Goal: Check status: Check status

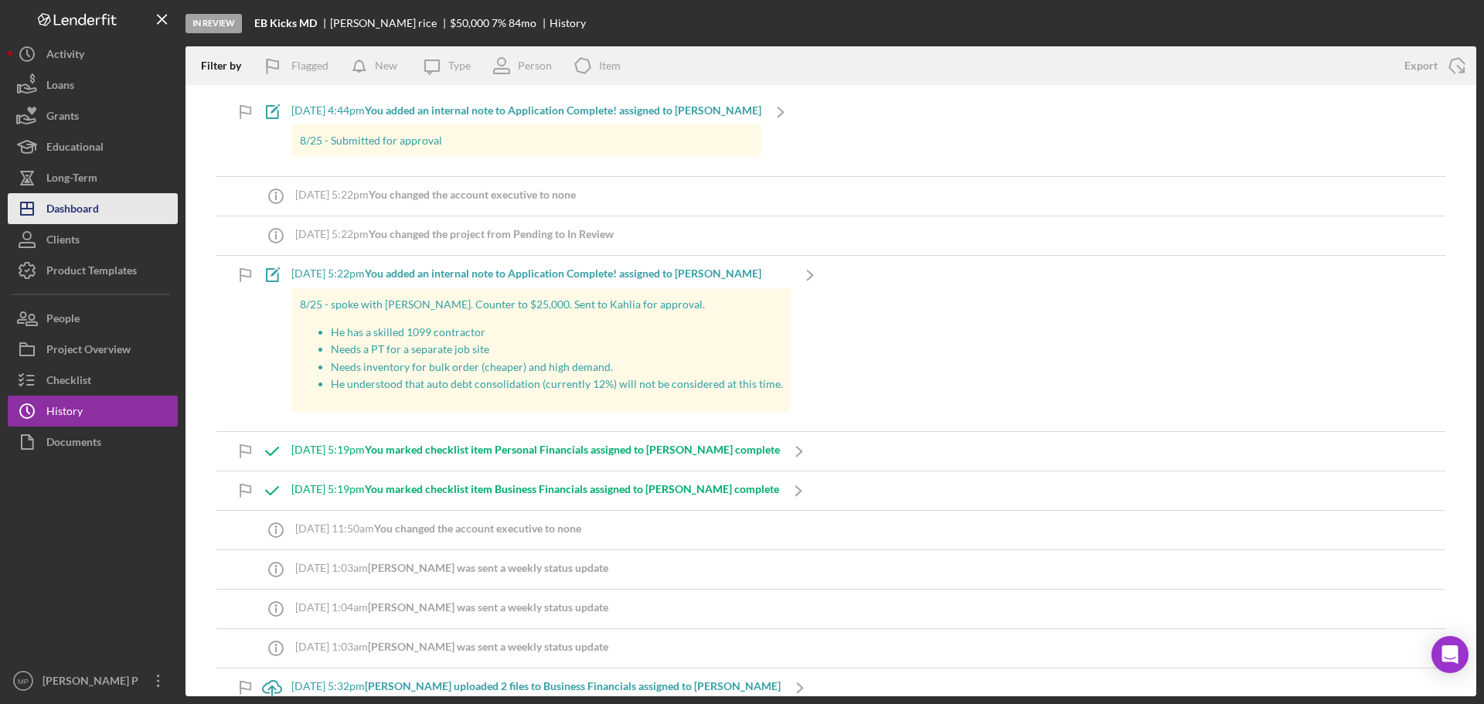
click at [96, 209] on div "Dashboard" at bounding box center [72, 210] width 53 height 35
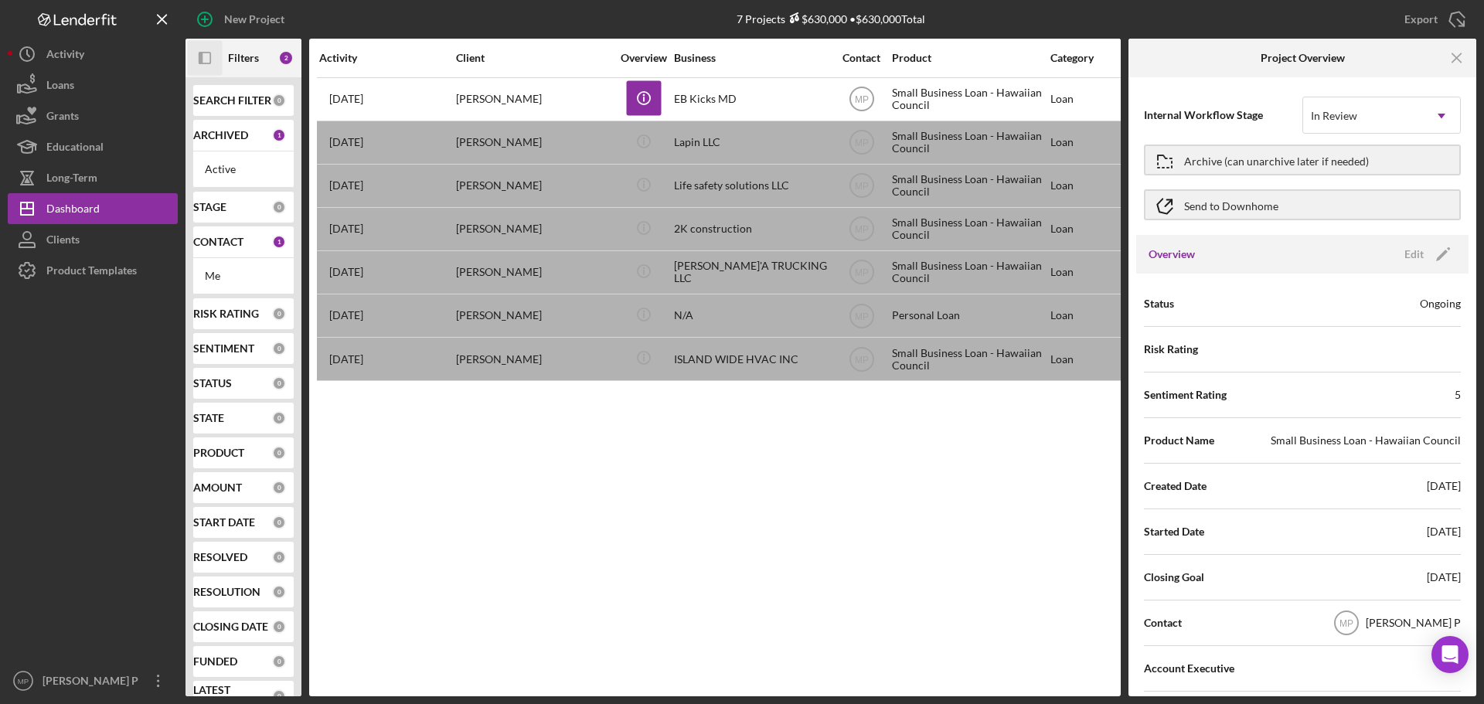
click at [206, 59] on icon "Icon/Panel Side Expand" at bounding box center [205, 58] width 35 height 35
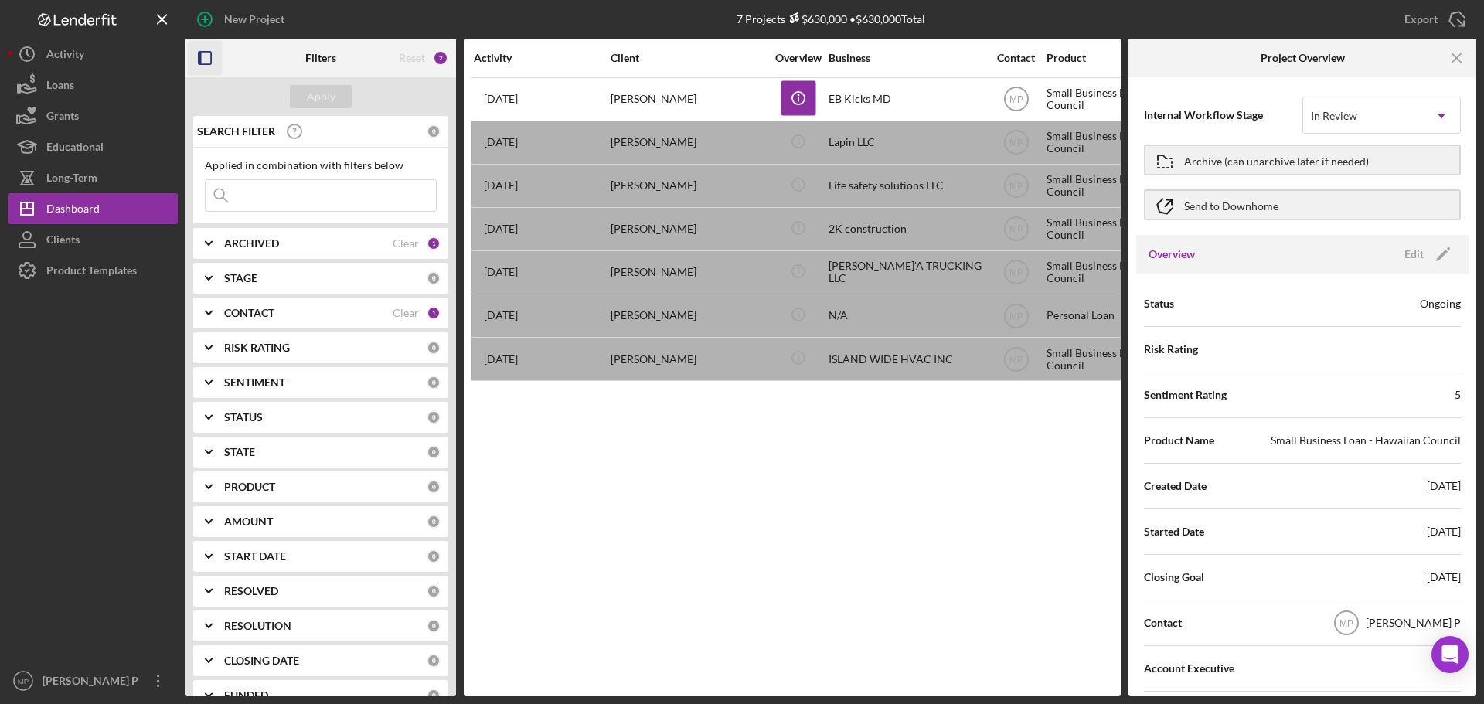
click at [258, 241] on b "ARCHIVED" at bounding box center [251, 243] width 55 height 12
click at [244, 319] on b "CONTACT" at bounding box center [249, 313] width 50 height 12
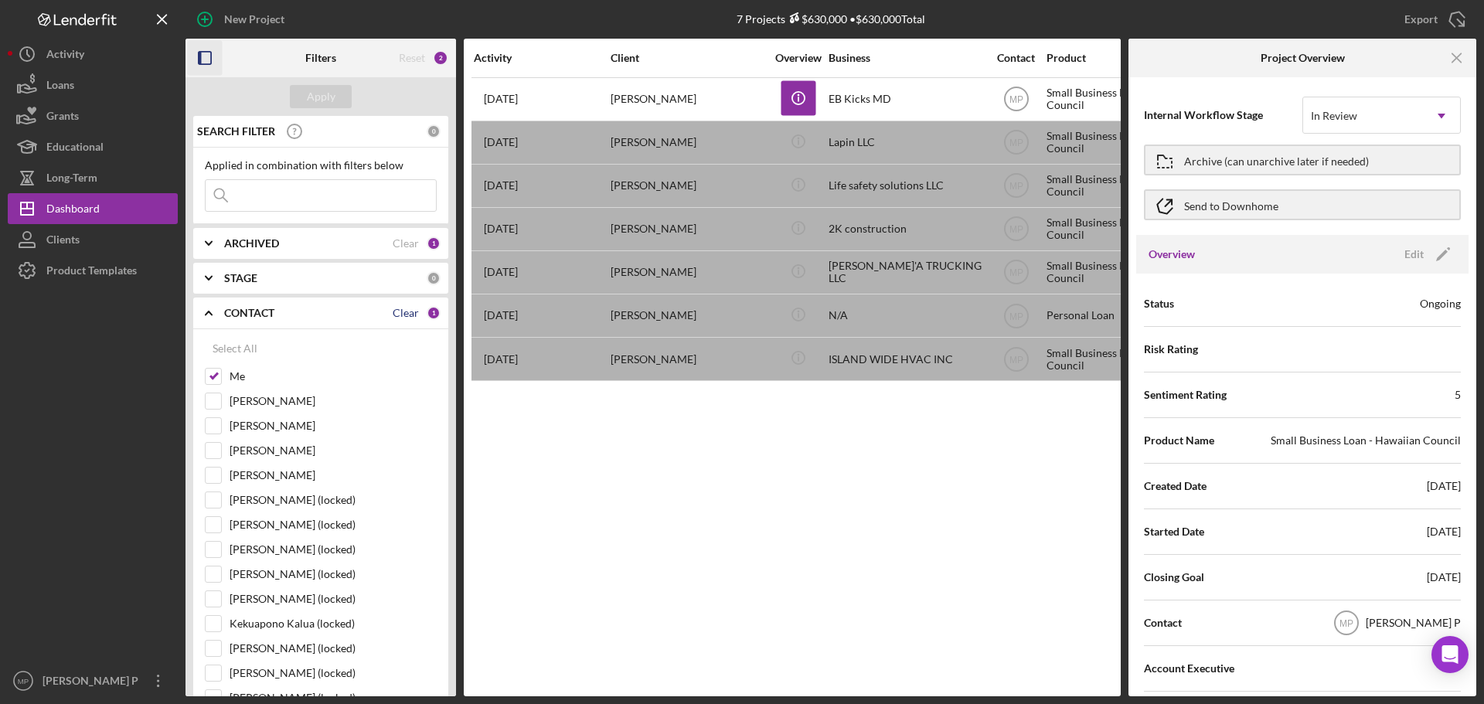
click at [402, 316] on div "Clear" at bounding box center [406, 313] width 26 height 12
checkbox input "false"
click at [321, 199] on input at bounding box center [321, 195] width 230 height 31
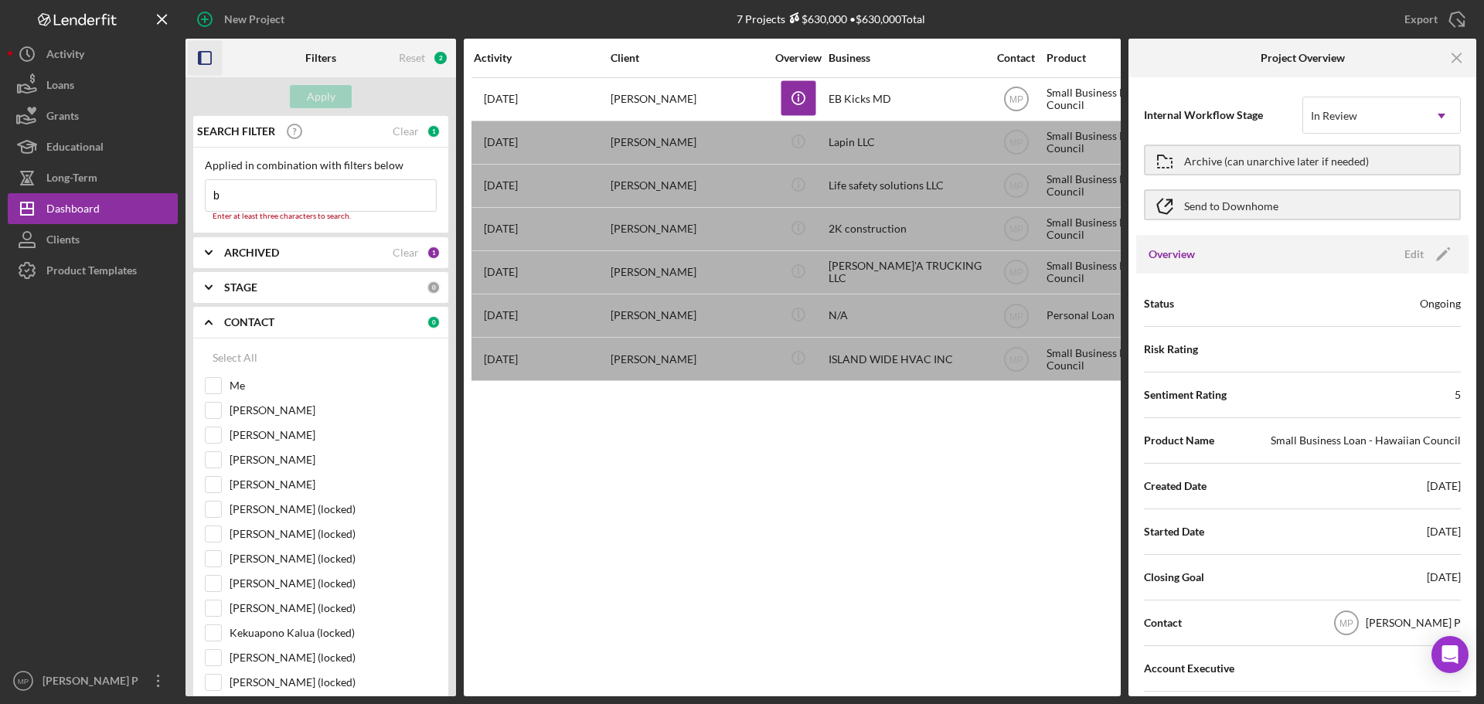
click at [0, 623] on div "New Project 7 Projects $630,000 • $630,000 Total Export Icon/Export Filters Res…" at bounding box center [742, 352] width 1484 height 704
click at [274, 199] on input "b" at bounding box center [321, 195] width 230 height 31
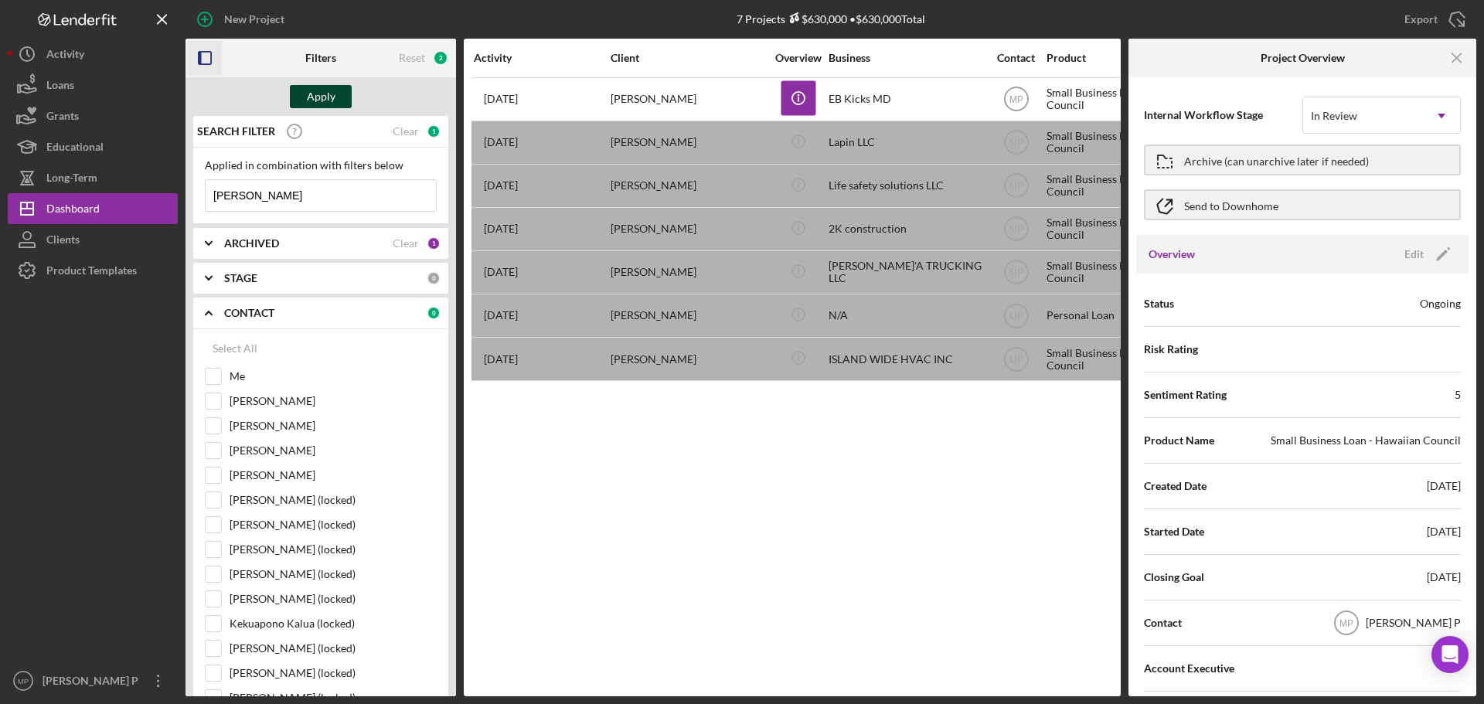
type input "[PERSON_NAME]"
click at [317, 100] on div "Apply" at bounding box center [321, 96] width 29 height 23
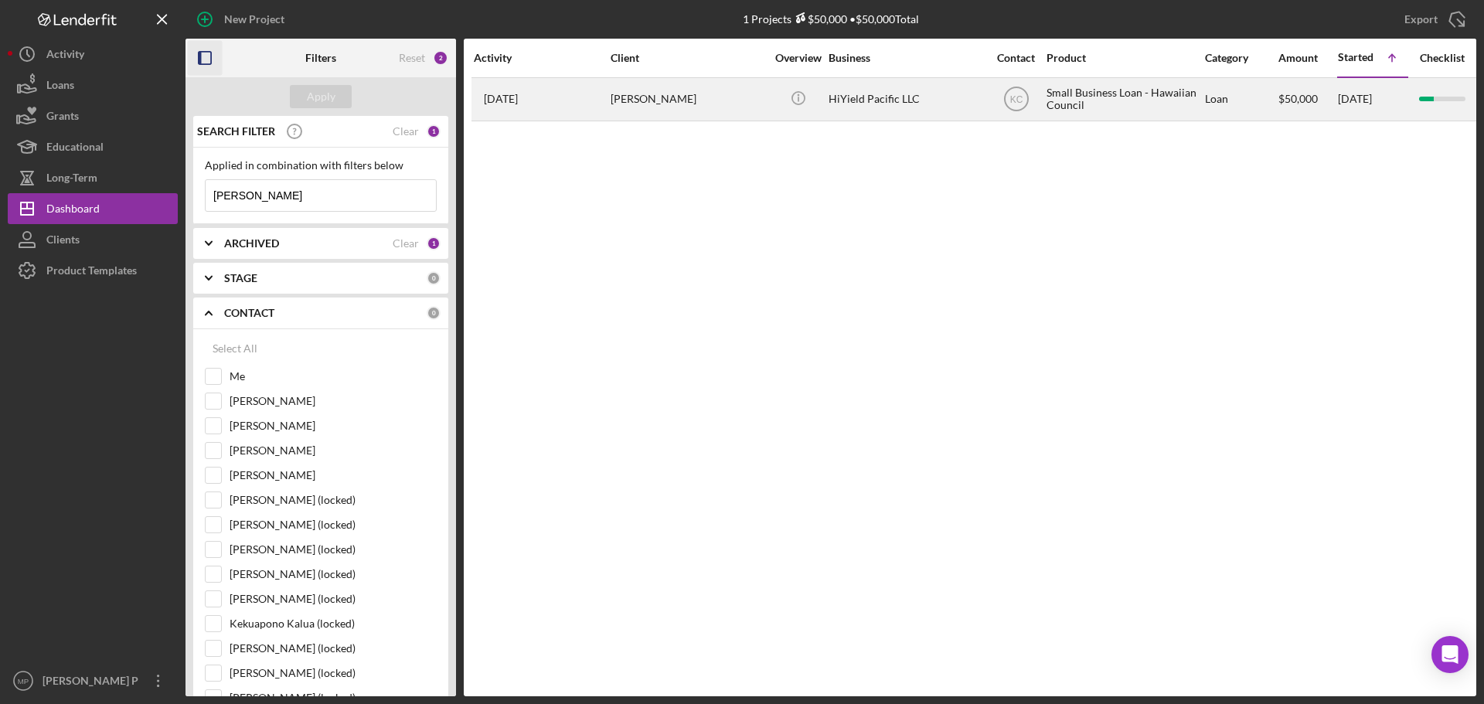
click at [891, 104] on div "HiYield Pacific LLC" at bounding box center [905, 99] width 155 height 41
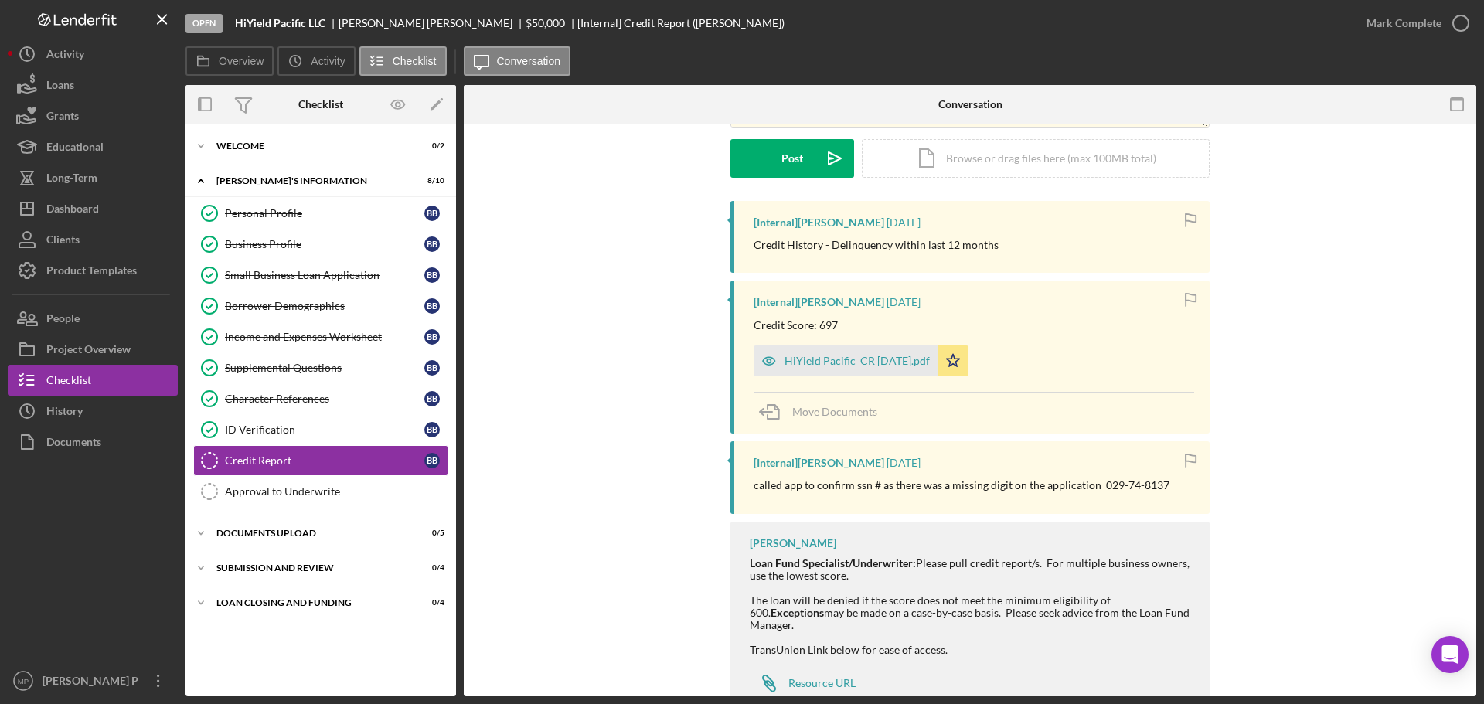
scroll to position [262, 0]
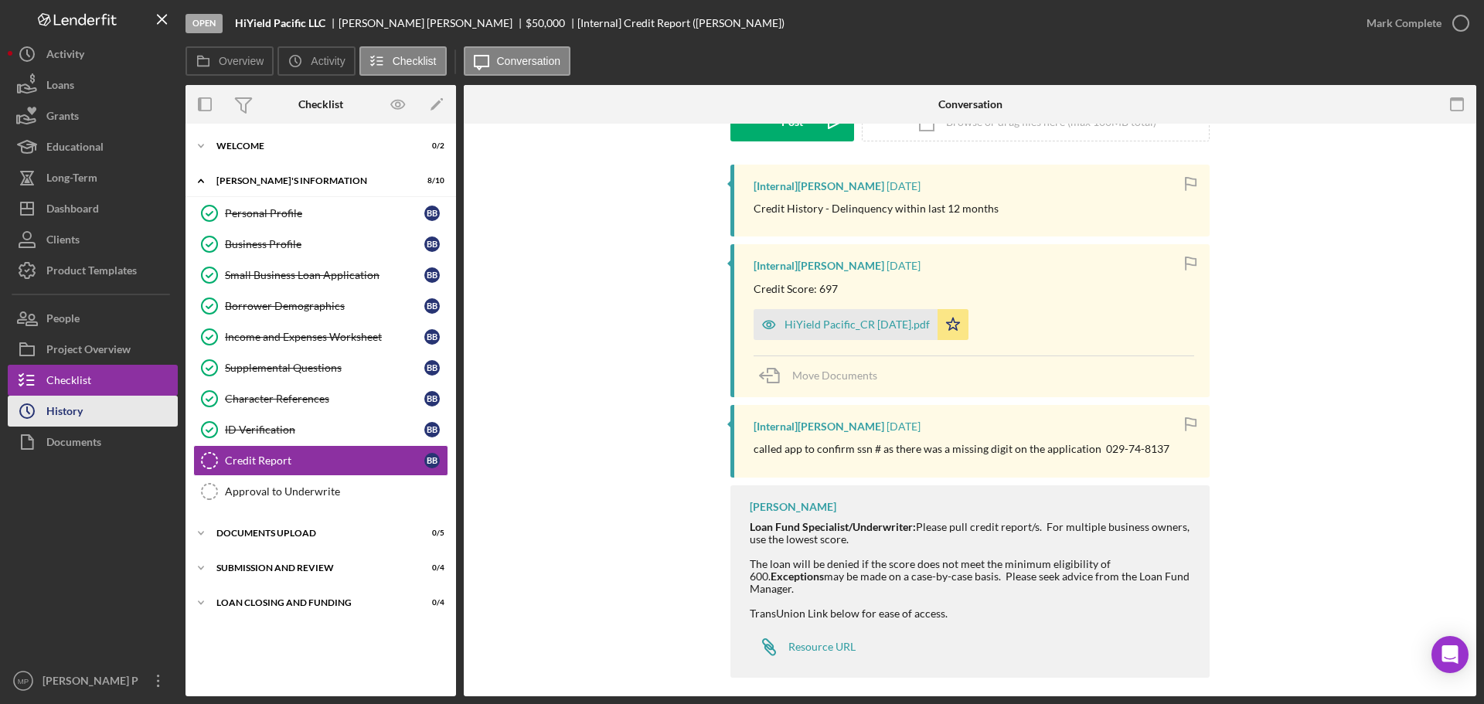
click at [60, 410] on div "History" at bounding box center [64, 413] width 36 height 35
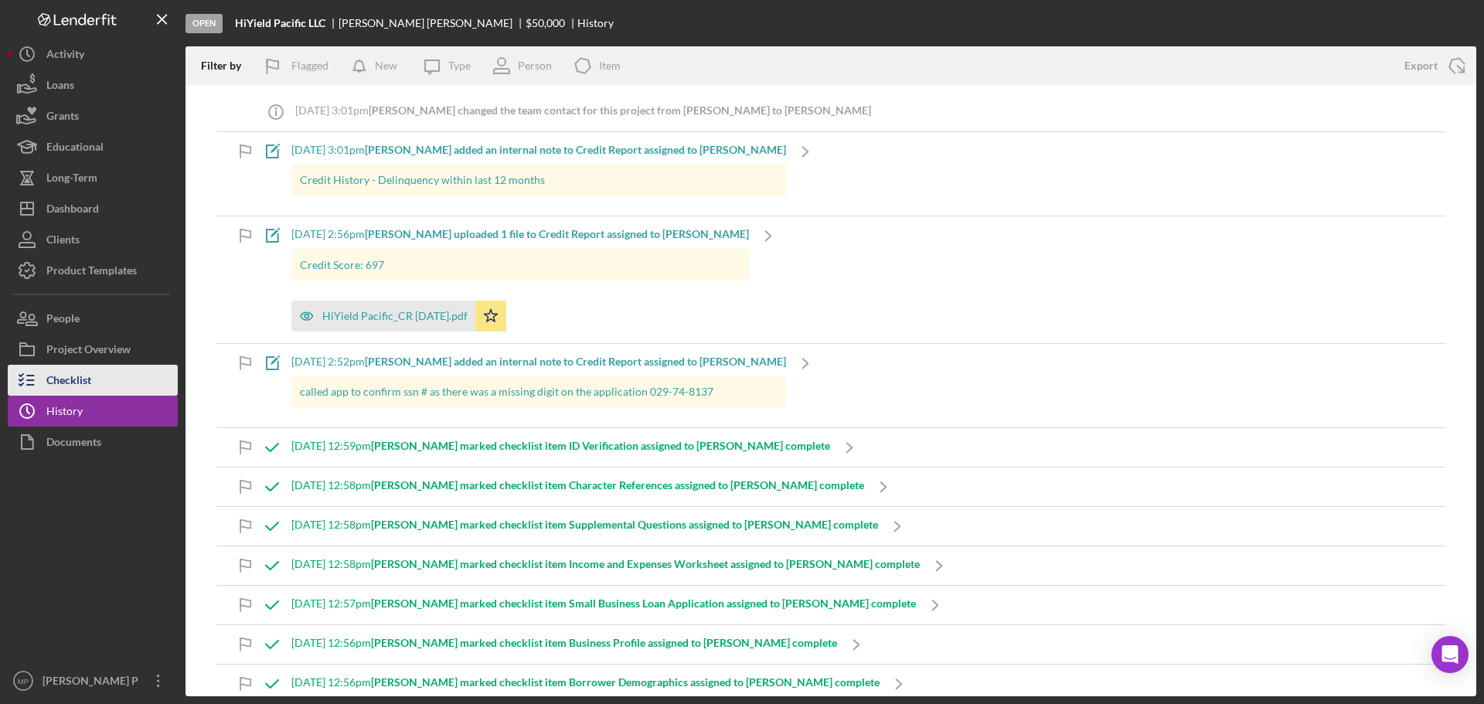
click at [96, 384] on button "Checklist" at bounding box center [93, 380] width 170 height 31
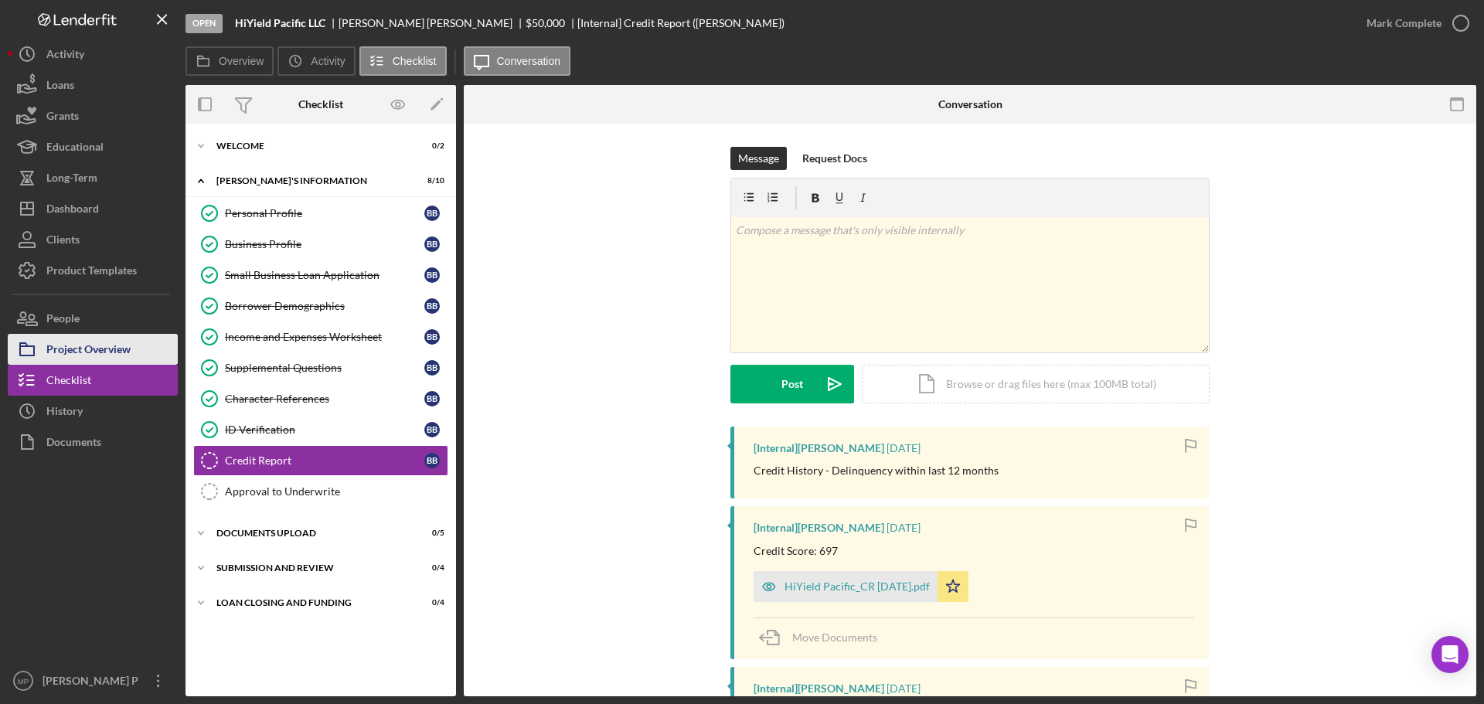
click at [107, 350] on div "Project Overview" at bounding box center [88, 351] width 84 height 35
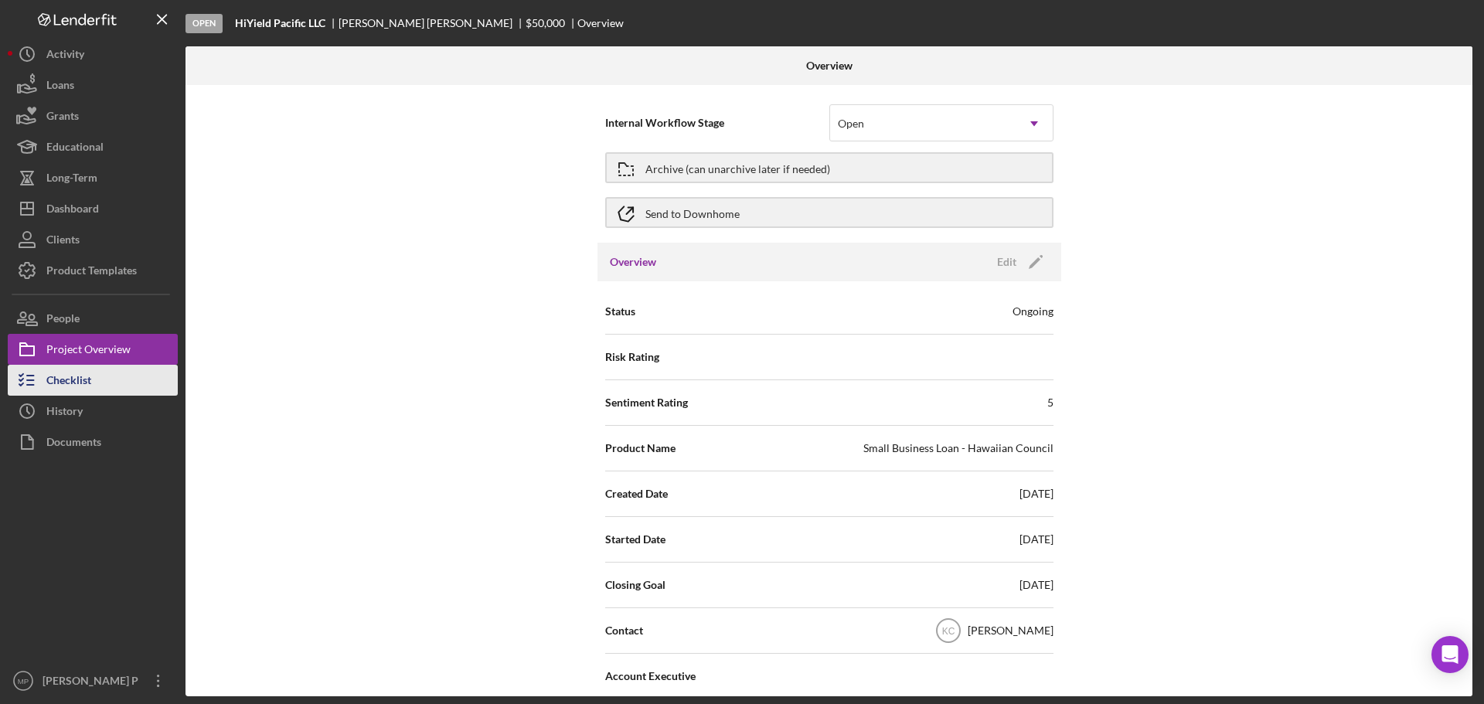
click at [91, 379] on div "Checklist" at bounding box center [68, 382] width 45 height 35
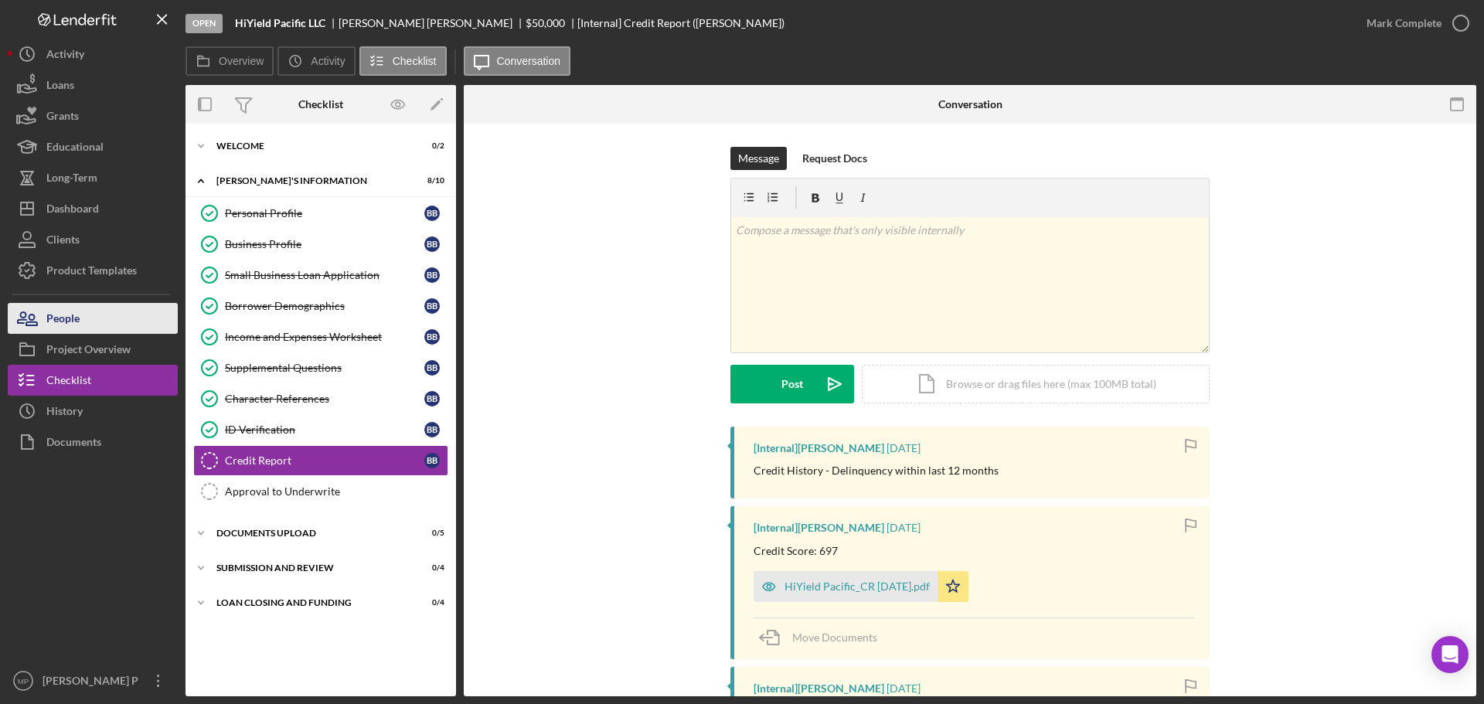
click at [89, 326] on button "People" at bounding box center [93, 318] width 170 height 31
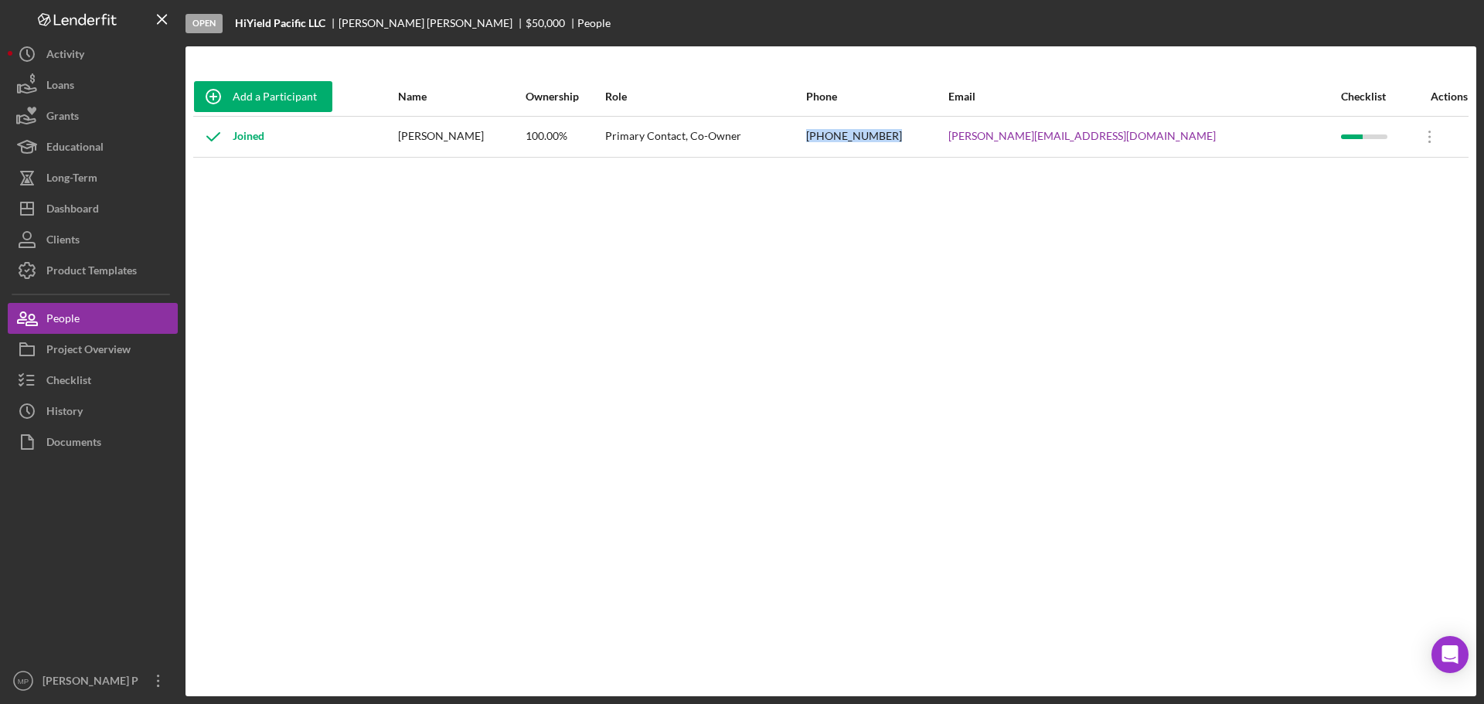
drag, startPoint x: 1013, startPoint y: 137, endPoint x: 924, endPoint y: 145, distance: 89.3
click at [924, 145] on tr "Joined [PERSON_NAME] 100.00% Primary Contact, Co-Owner [PHONE_NUMBER] [PERSON_N…" at bounding box center [830, 136] width 1275 height 41
copy tr "[PHONE_NUMBER]"
click at [100, 375] on button "Checklist" at bounding box center [93, 380] width 170 height 31
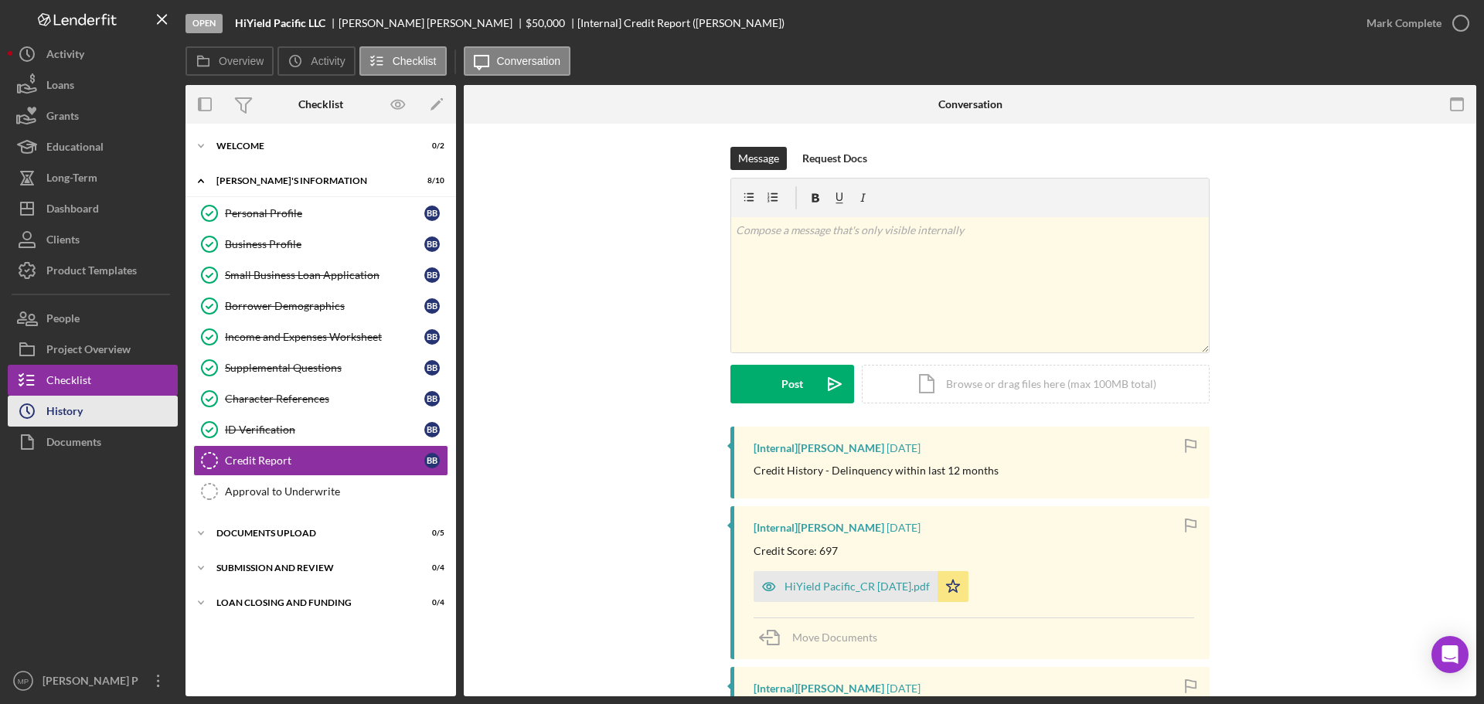
click at [57, 418] on div "History" at bounding box center [64, 413] width 36 height 35
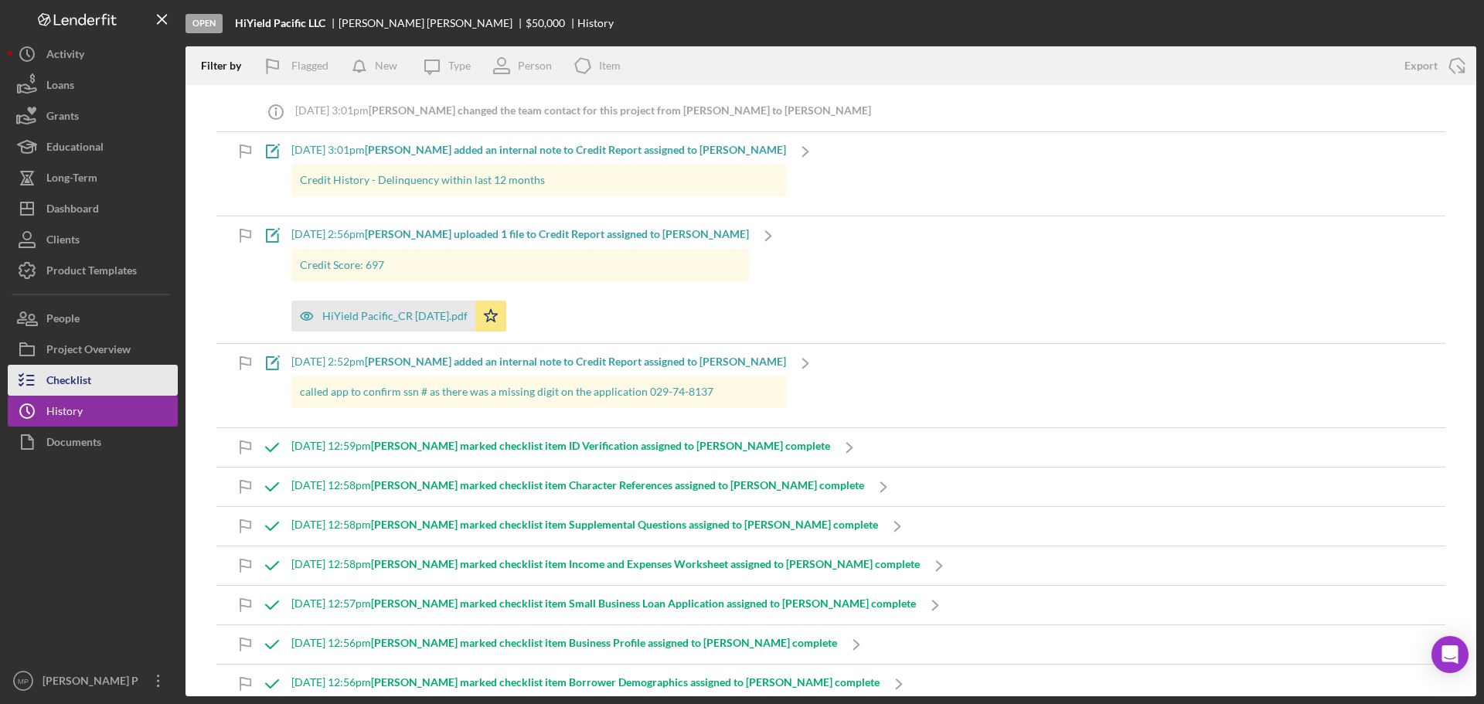
click at [94, 377] on button "Checklist" at bounding box center [93, 380] width 170 height 31
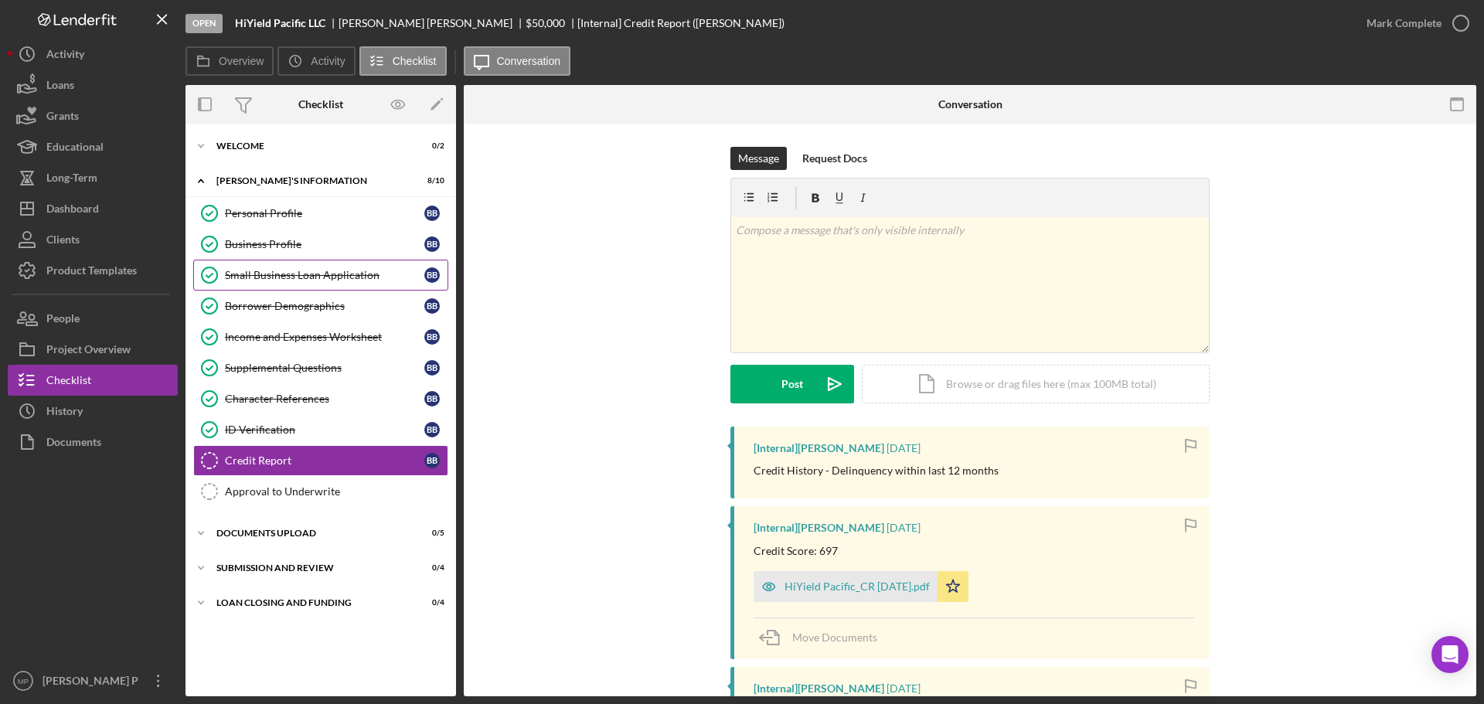
click at [302, 281] on div "Small Business Loan Application" at bounding box center [324, 275] width 199 height 12
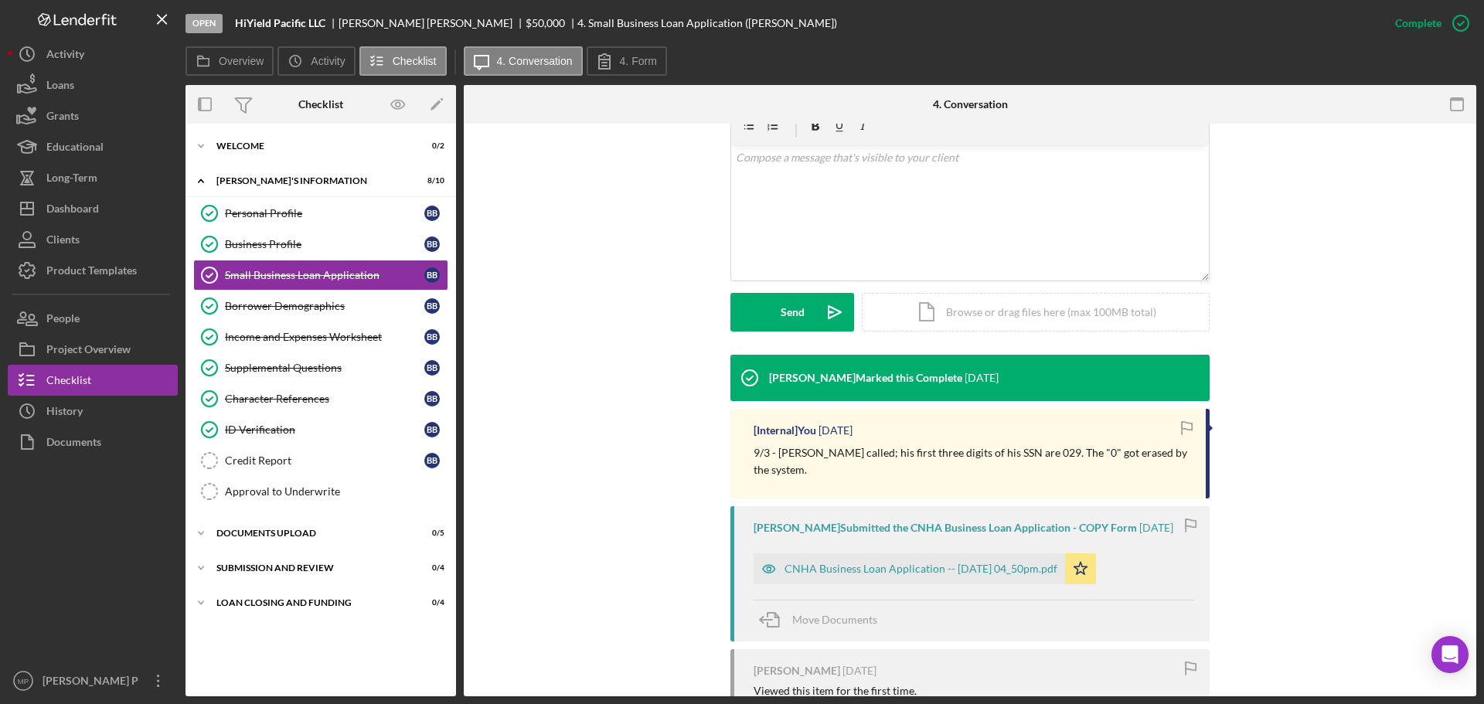
scroll to position [309, 0]
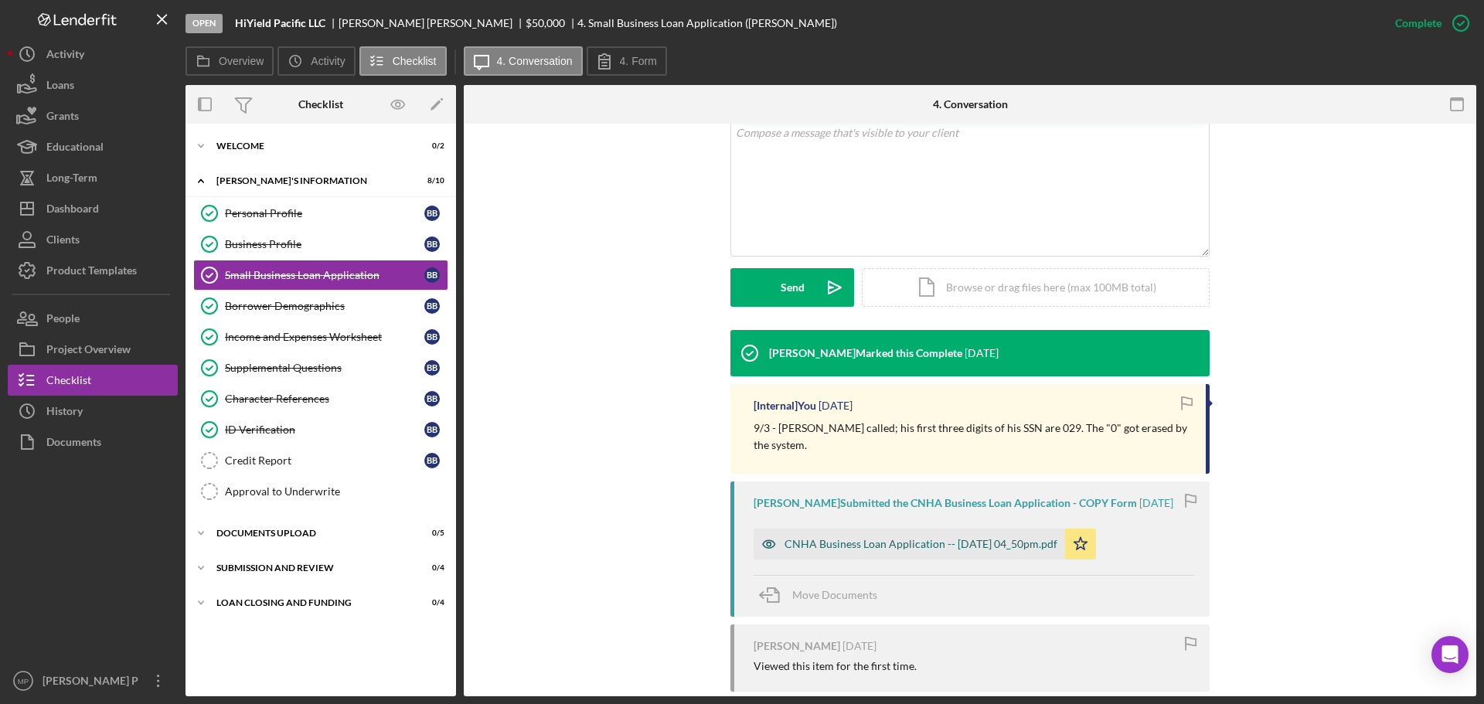
click at [927, 549] on div "CNHA Business Loan Application -- [DATE] 04_50pm.pdf" at bounding box center [920, 544] width 273 height 12
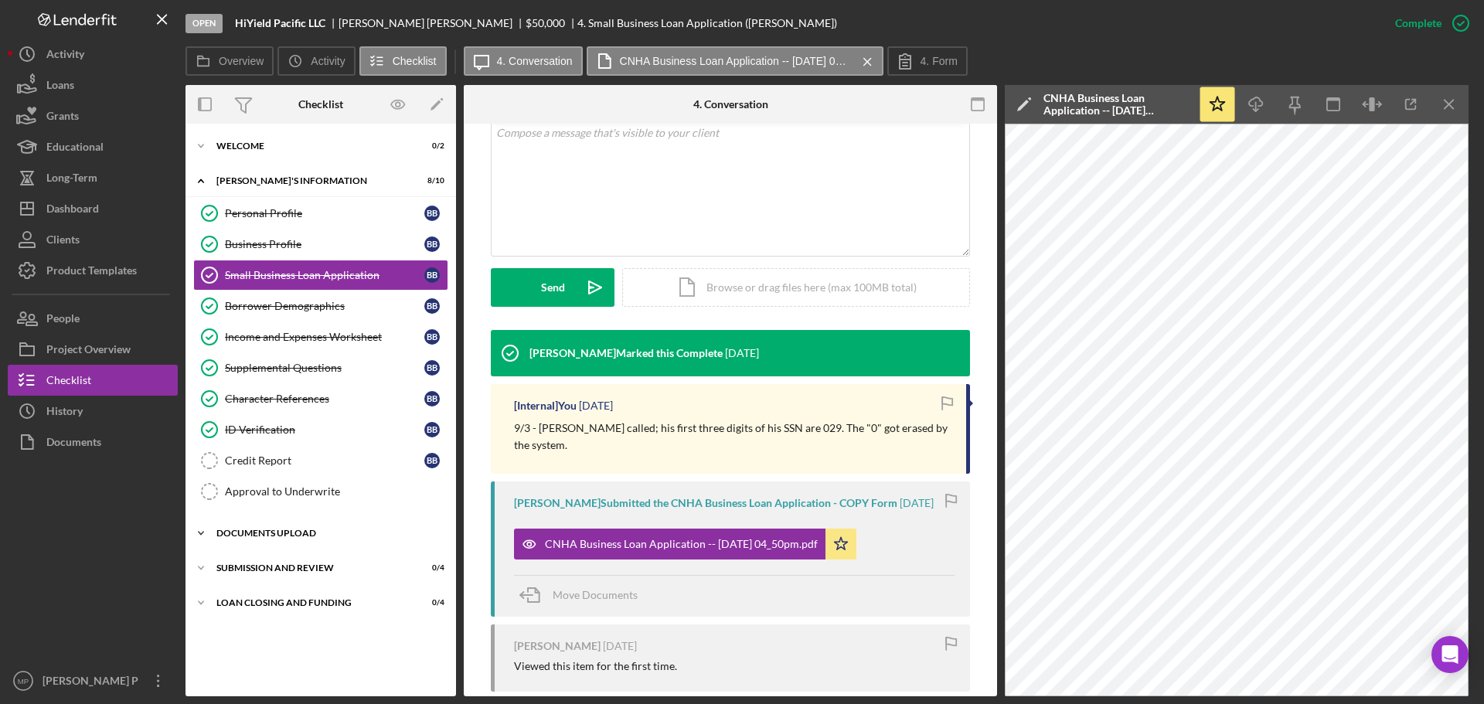
click at [287, 538] on div "Icon/Expander DOCUMENTS UPLOAD 0 / 5" at bounding box center [320, 533] width 270 height 31
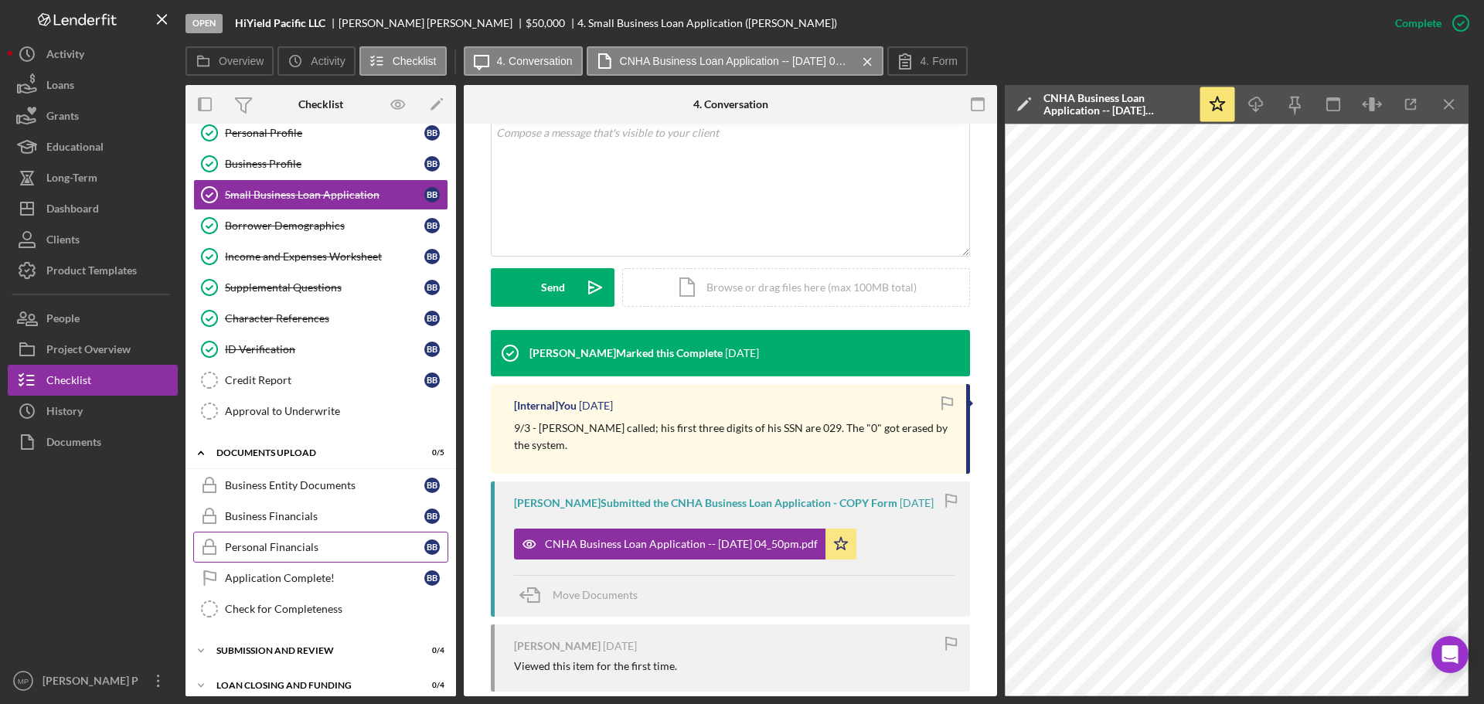
scroll to position [94, 0]
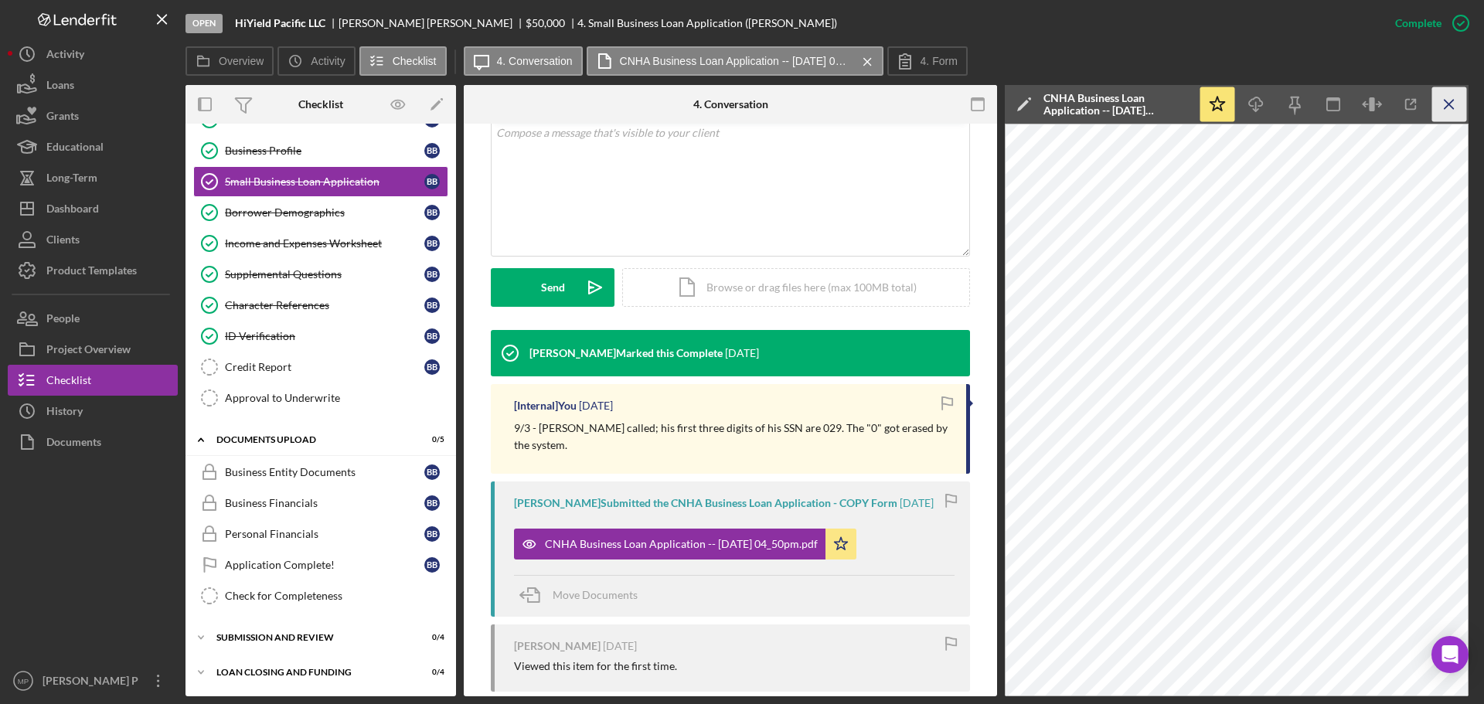
click at [1447, 100] on icon "Icon/Menu Close" at bounding box center [1449, 104] width 35 height 35
